Goal: Transaction & Acquisition: Purchase product/service

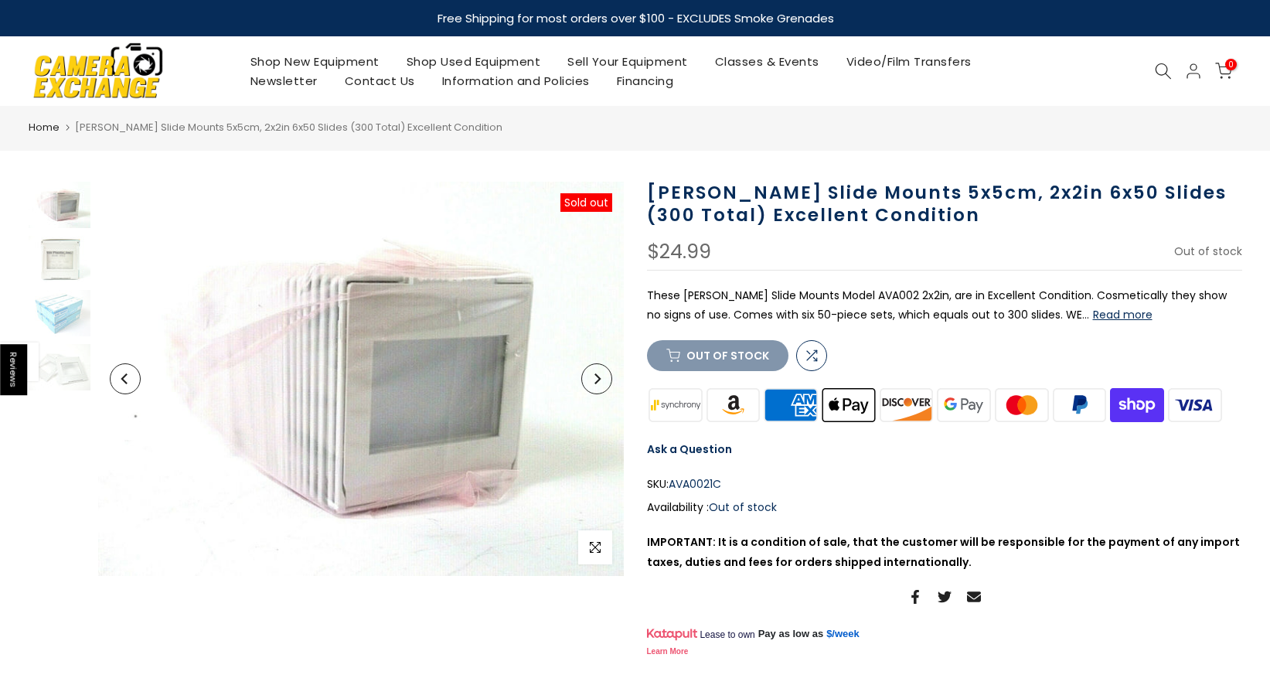
click at [591, 382] on icon "Next" at bounding box center [596, 378] width 11 height 11
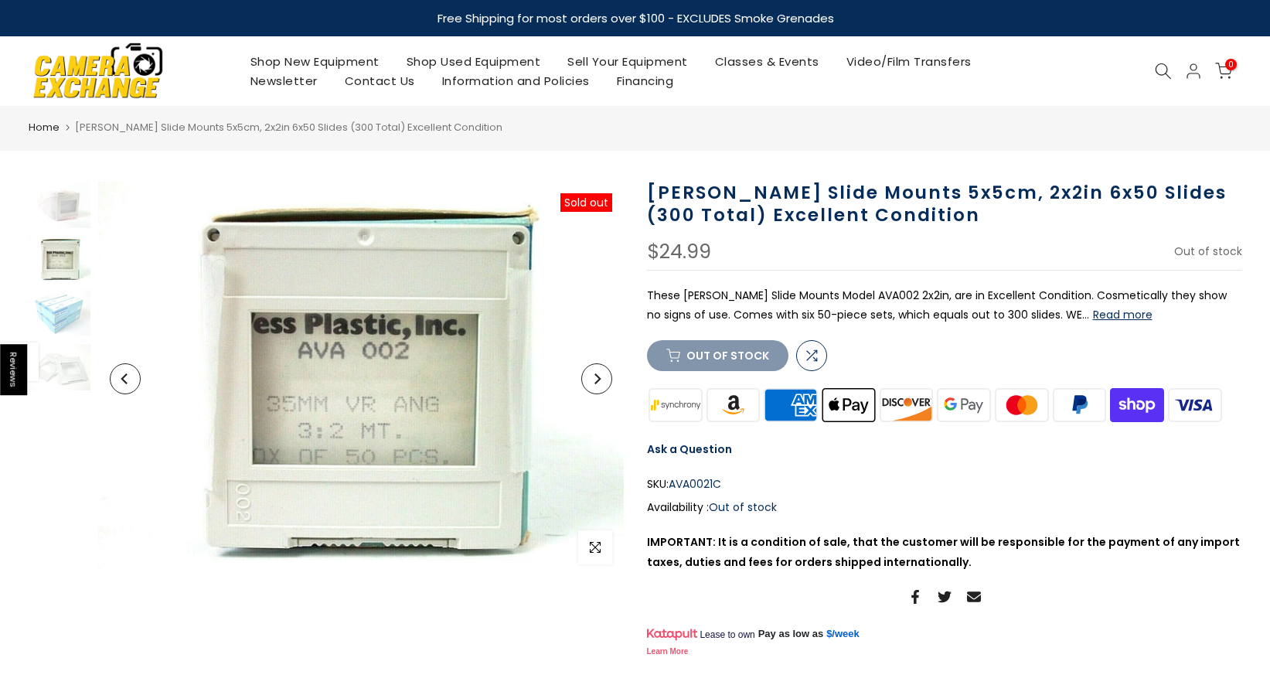
click at [591, 382] on icon "Next" at bounding box center [596, 378] width 11 height 11
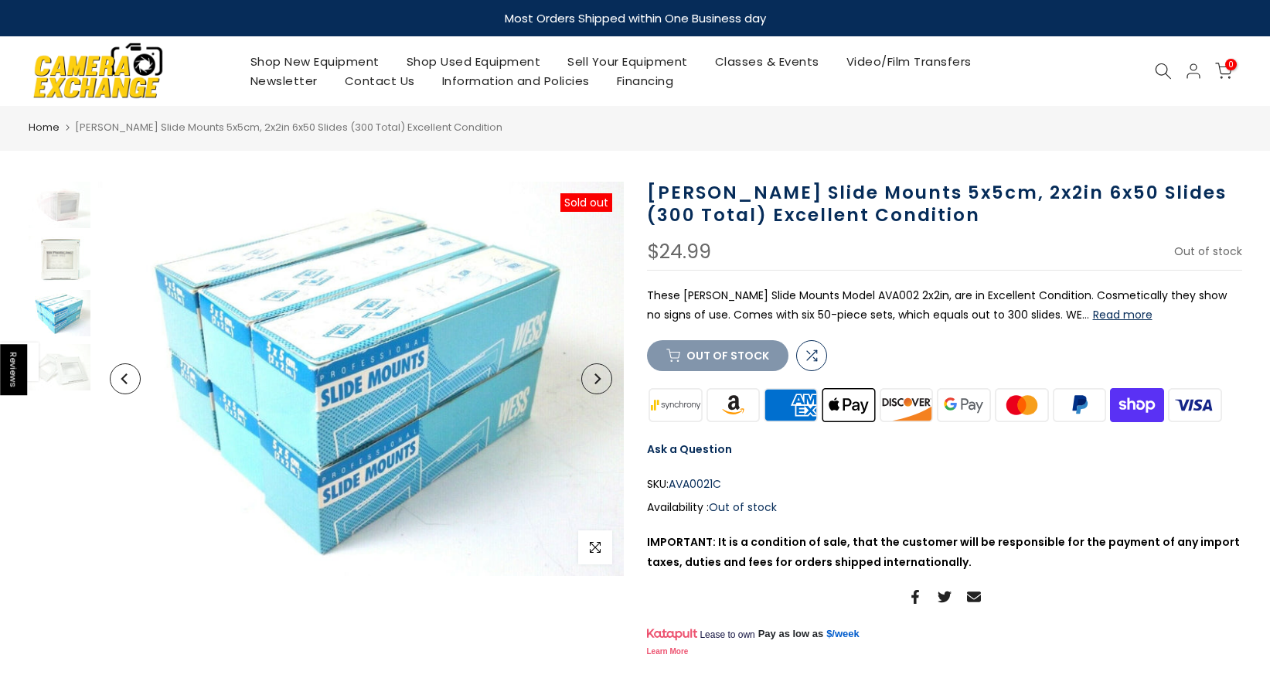
click at [591, 382] on icon "Next" at bounding box center [596, 378] width 11 height 11
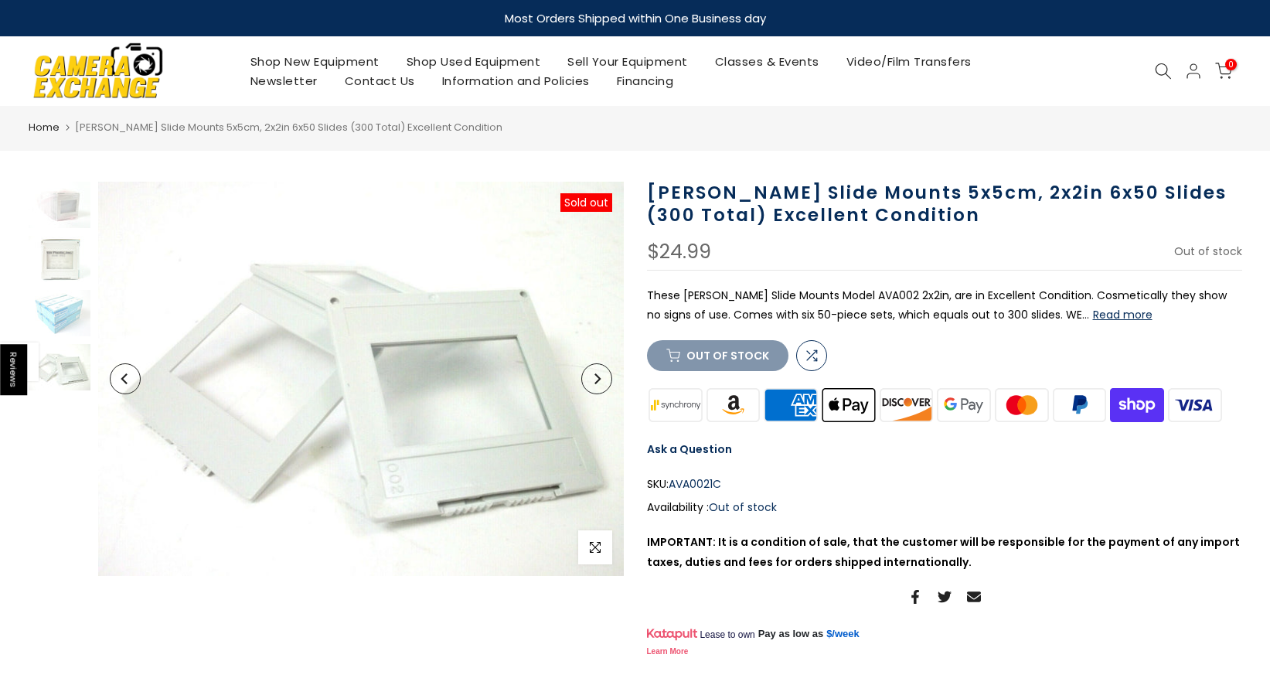
click at [591, 382] on icon "Next" at bounding box center [596, 378] width 11 height 11
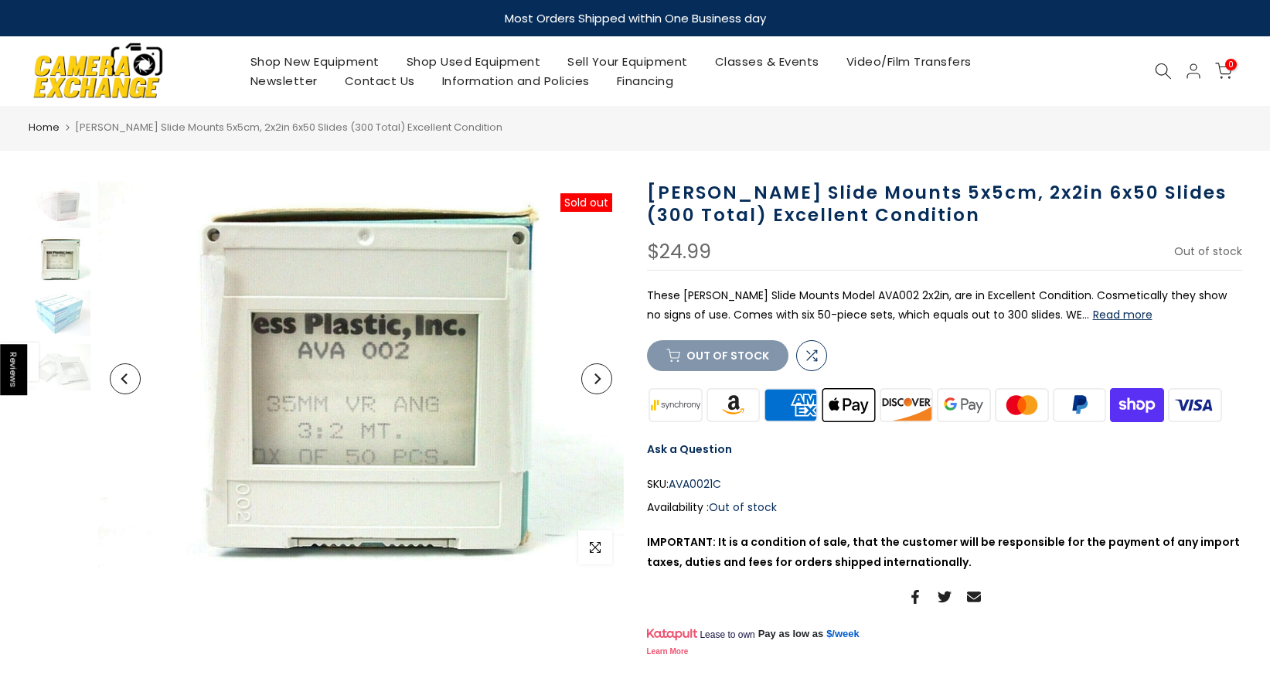
click at [591, 382] on icon "Next" at bounding box center [596, 378] width 11 height 11
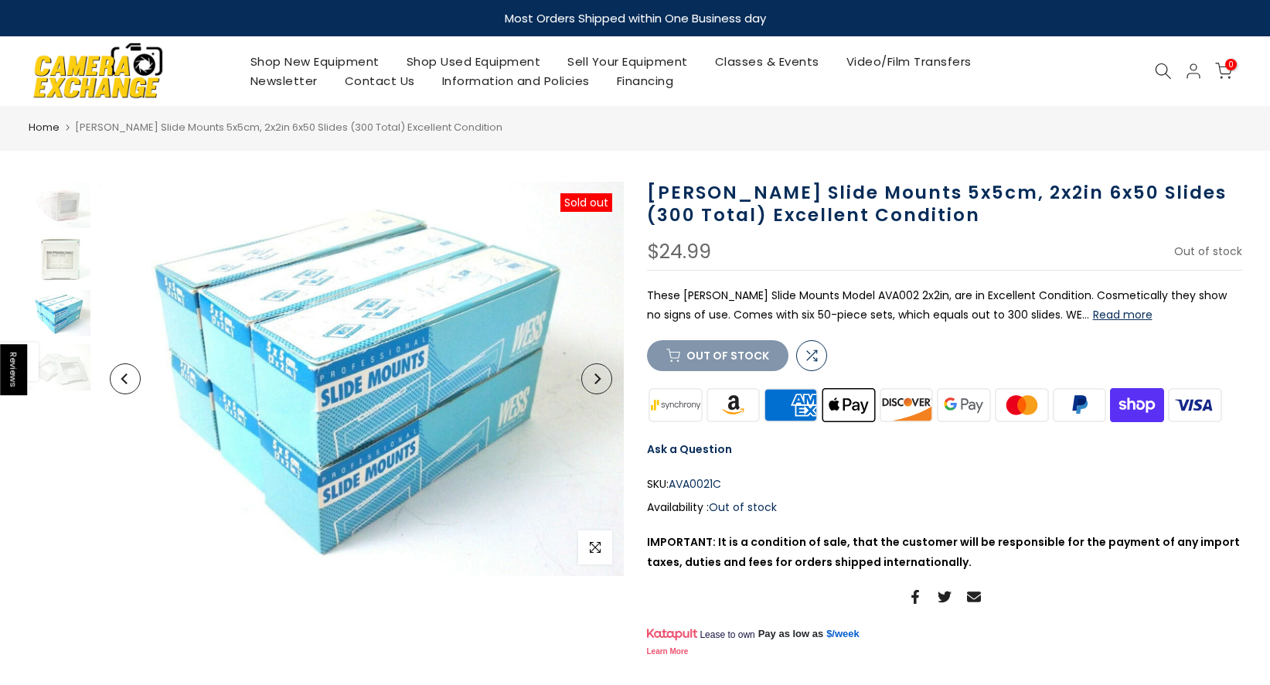
click at [591, 382] on icon "Next" at bounding box center [596, 378] width 11 height 11
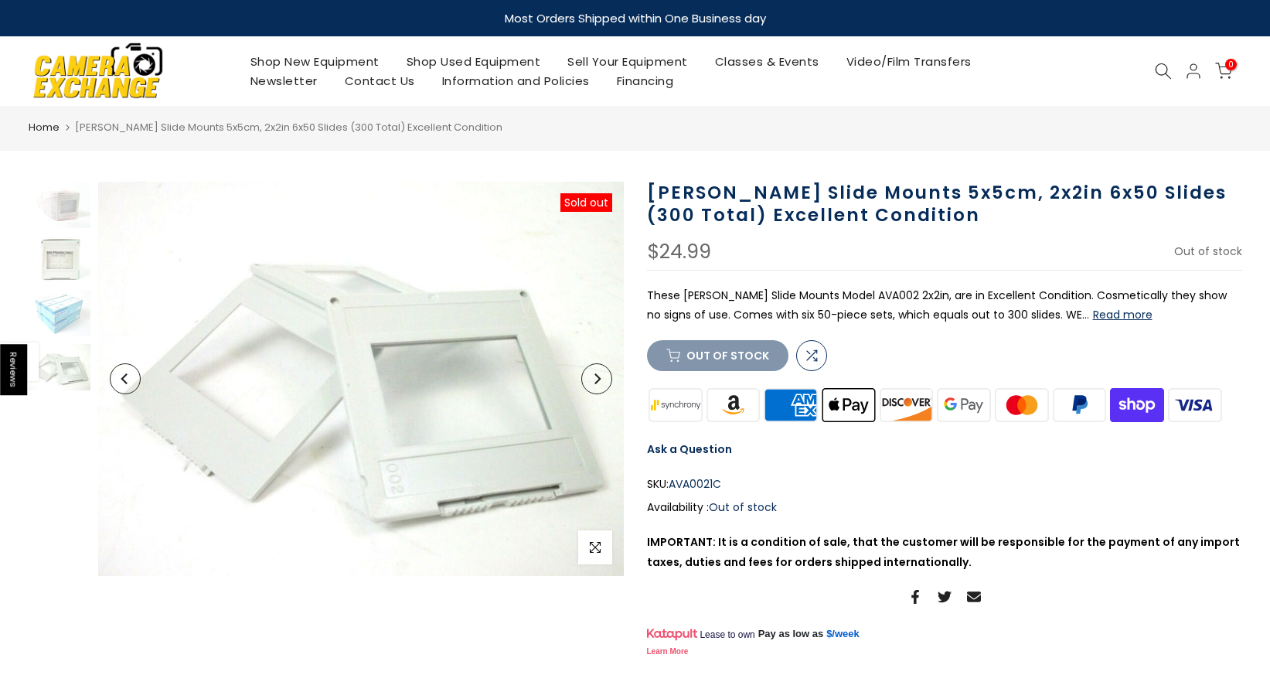
click at [591, 382] on icon "Next" at bounding box center [596, 378] width 11 height 11
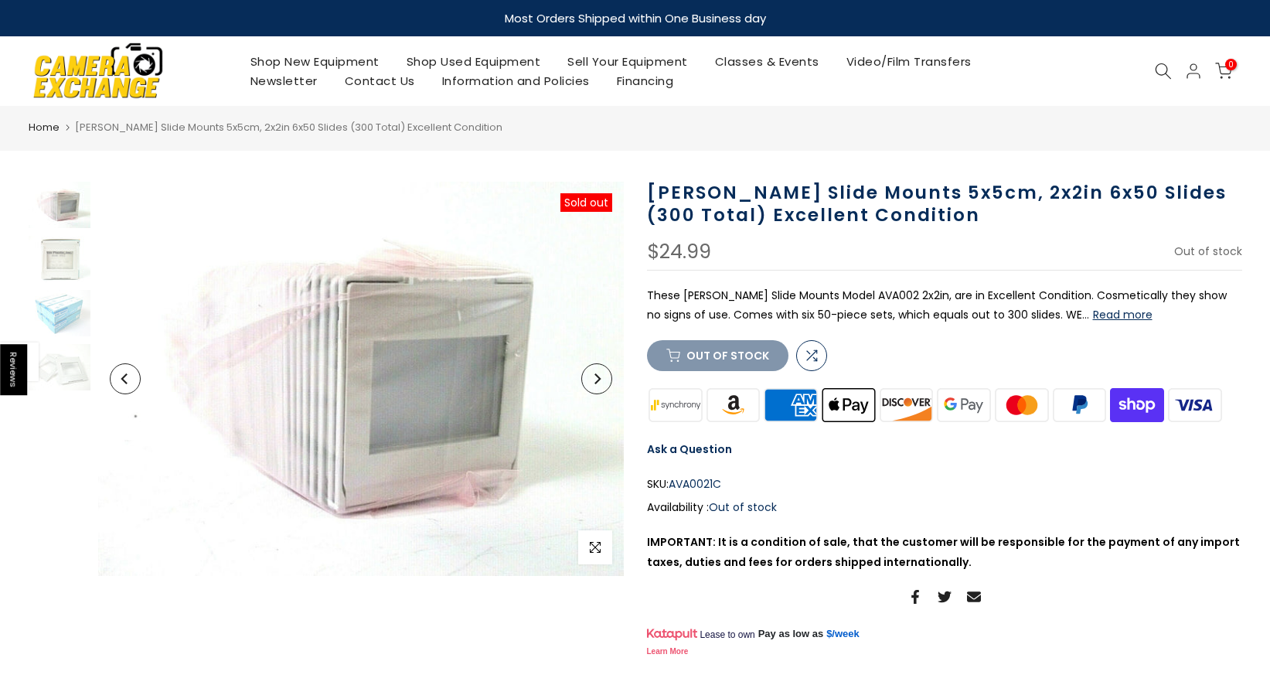
click at [591, 382] on icon "Next" at bounding box center [596, 378] width 11 height 11
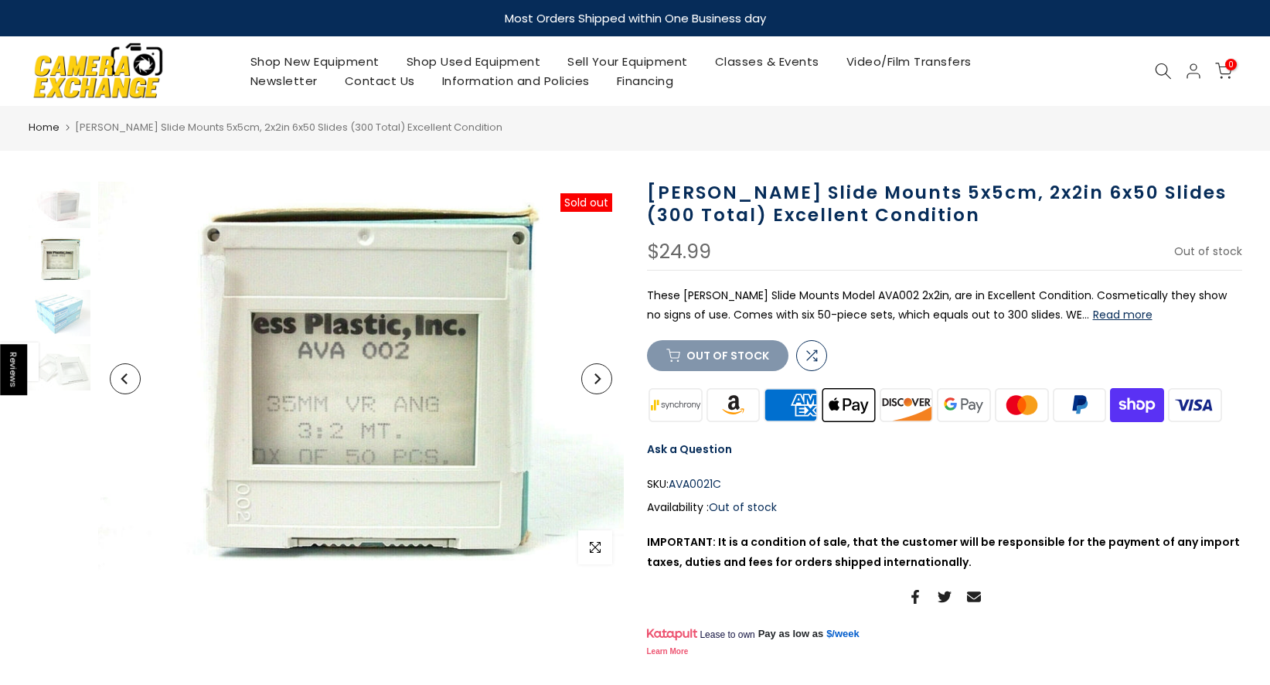
click at [591, 382] on icon "Next" at bounding box center [596, 378] width 11 height 11
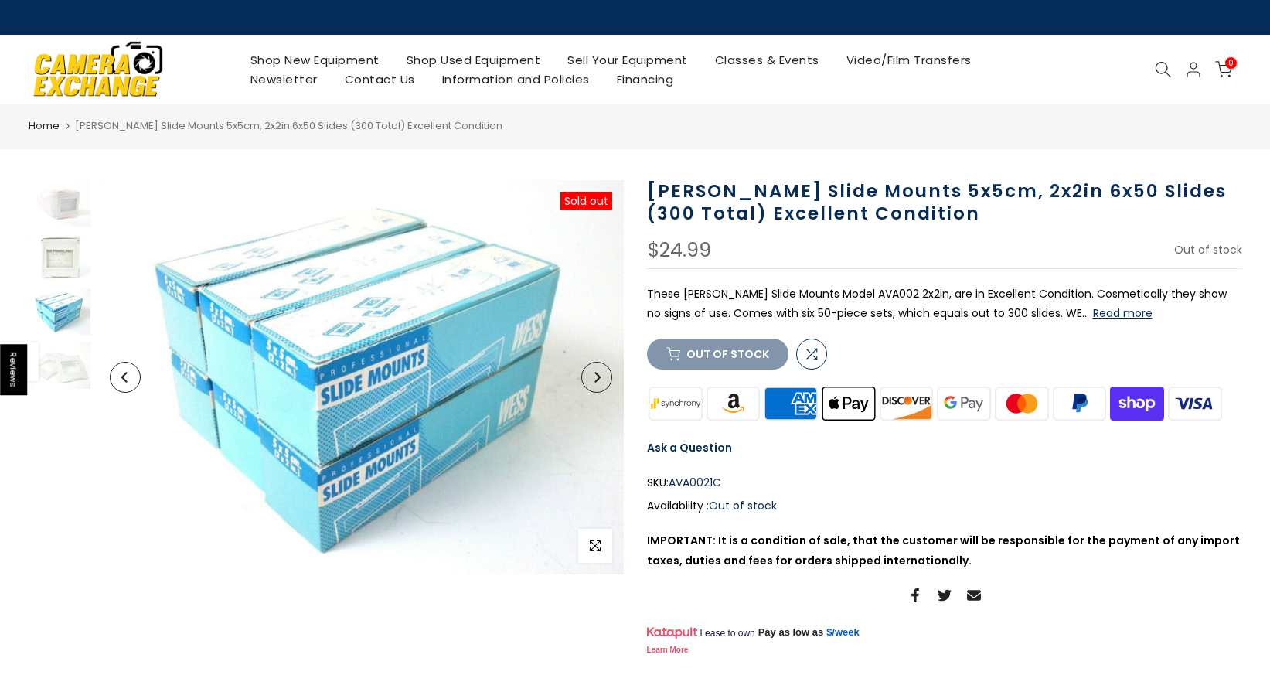
click at [1159, 69] on icon at bounding box center [1163, 69] width 17 height 17
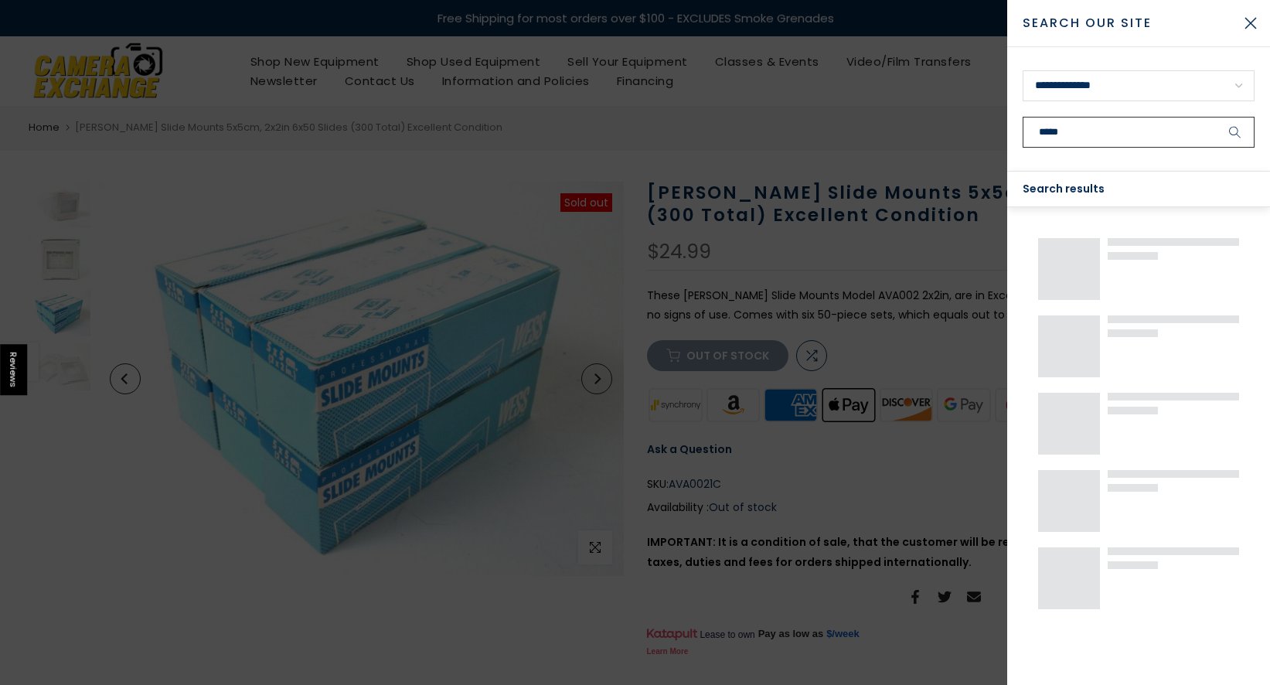
type input "*****"
click at [1216, 117] on button "submit" at bounding box center [1235, 132] width 39 height 31
